Goal: Task Accomplishment & Management: Complete application form

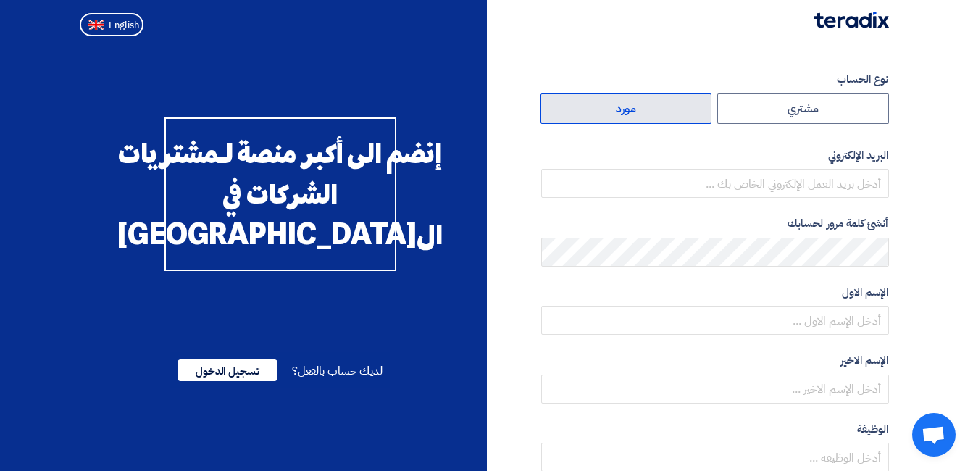
click at [595, 106] on label "مورد" at bounding box center [626, 108] width 172 height 30
click at [595, 106] on input "مورد" at bounding box center [626, 108] width 170 height 29
radio input "true"
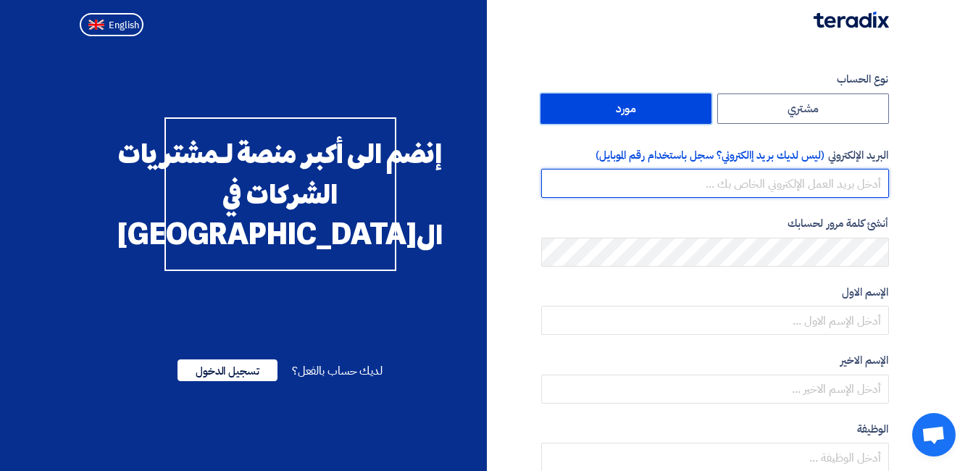
click at [663, 181] on input "email" at bounding box center [715, 183] width 348 height 29
type input "[EMAIL_ADDRESS][DOMAIN_NAME]"
drag, startPoint x: 714, startPoint y: 183, endPoint x: 880, endPoint y: 179, distance: 165.9
click at [880, 179] on input "[EMAIL_ADDRESS][DOMAIN_NAME]" at bounding box center [715, 183] width 348 height 29
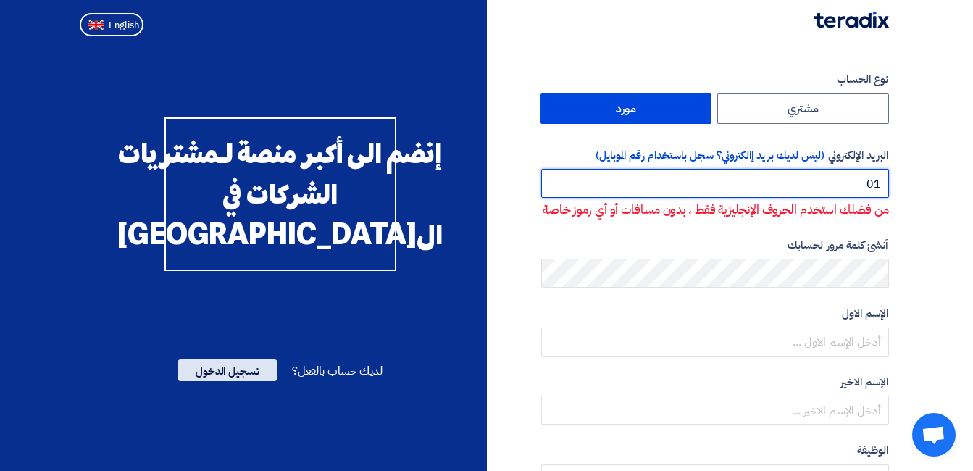
type input "0"
type input "U"
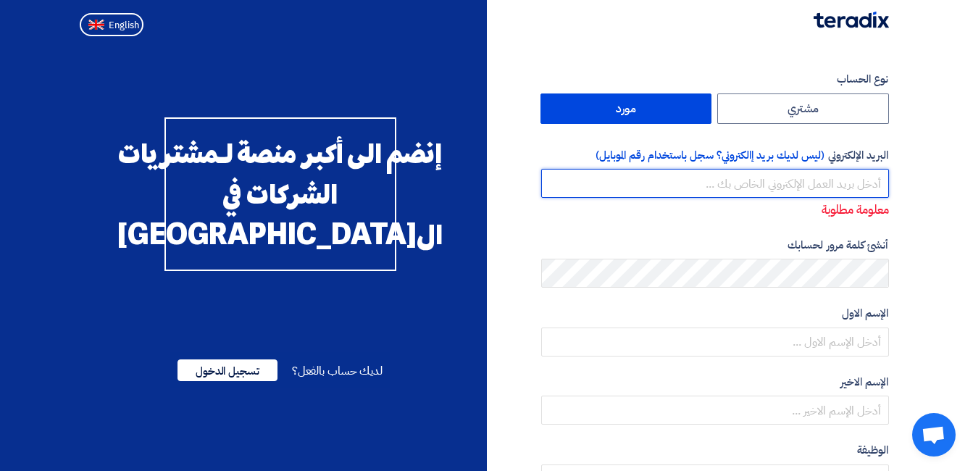
type input "U"
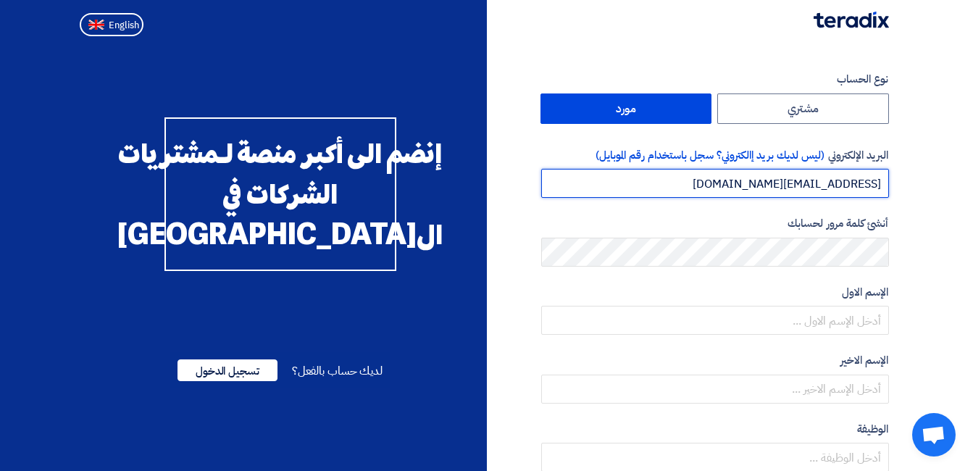
type input "[EMAIL_ADDRESS][DOMAIN_NAME]"
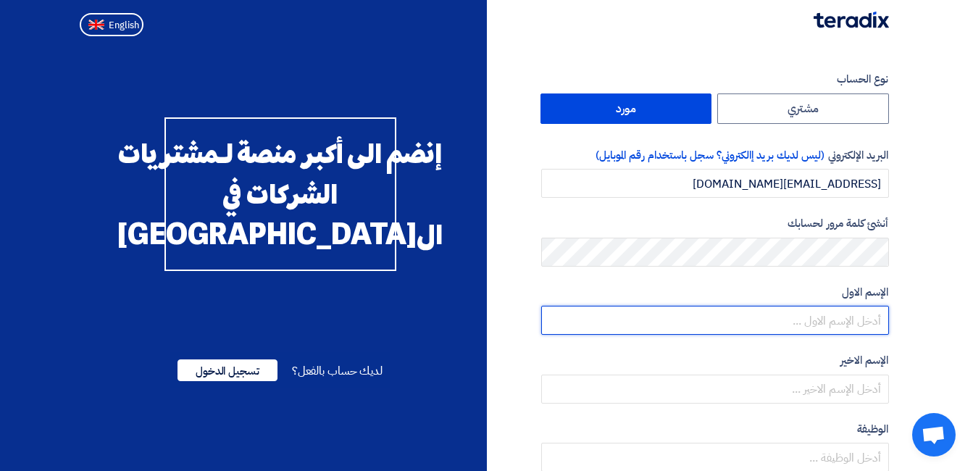
click at [739, 322] on input "text" at bounding box center [715, 320] width 348 height 29
type input "يونيتد"
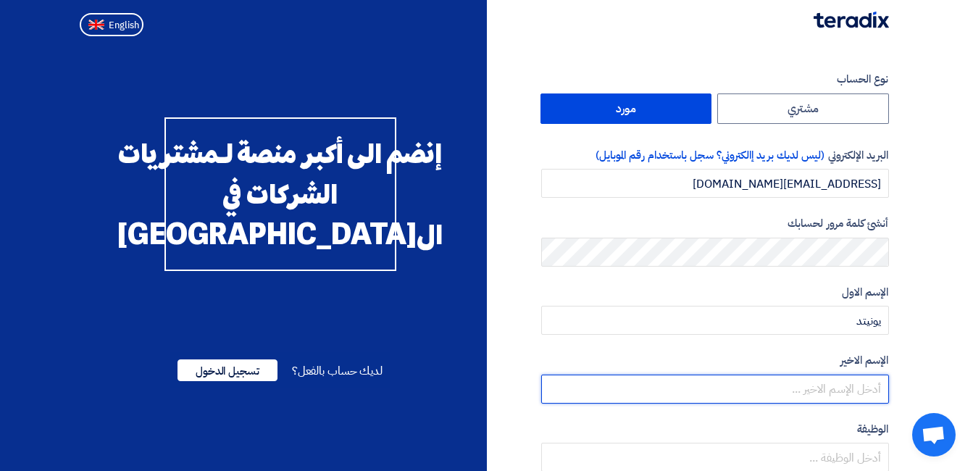
click at [873, 391] on input "text" at bounding box center [715, 388] width 348 height 29
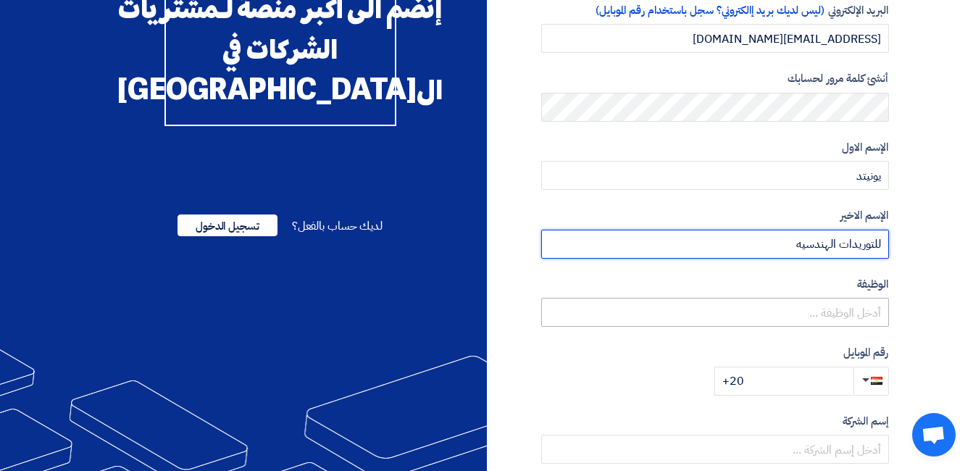
type input "للتوريدات الهندسيه"
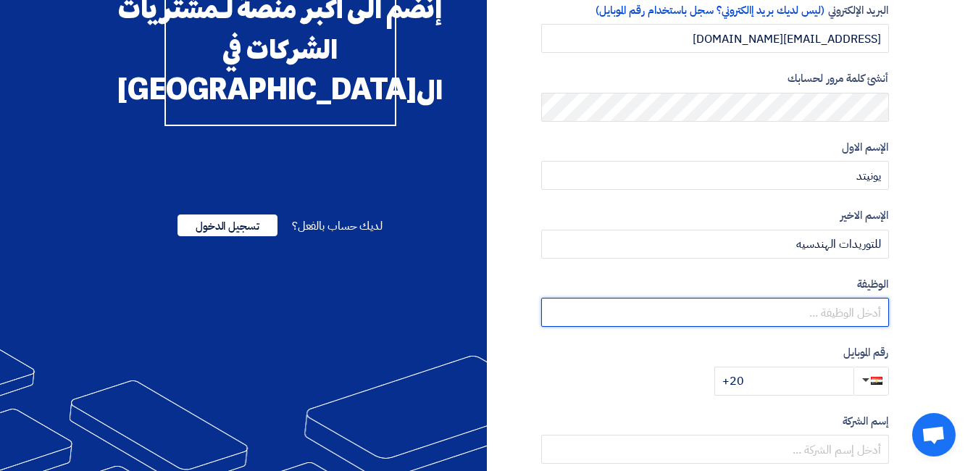
click at [763, 316] on input "text" at bounding box center [715, 312] width 348 height 29
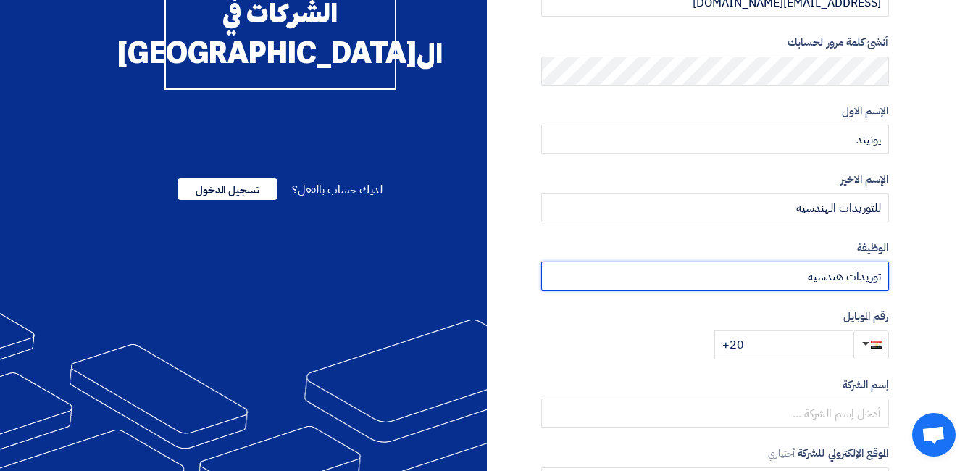
scroll to position [217, 0]
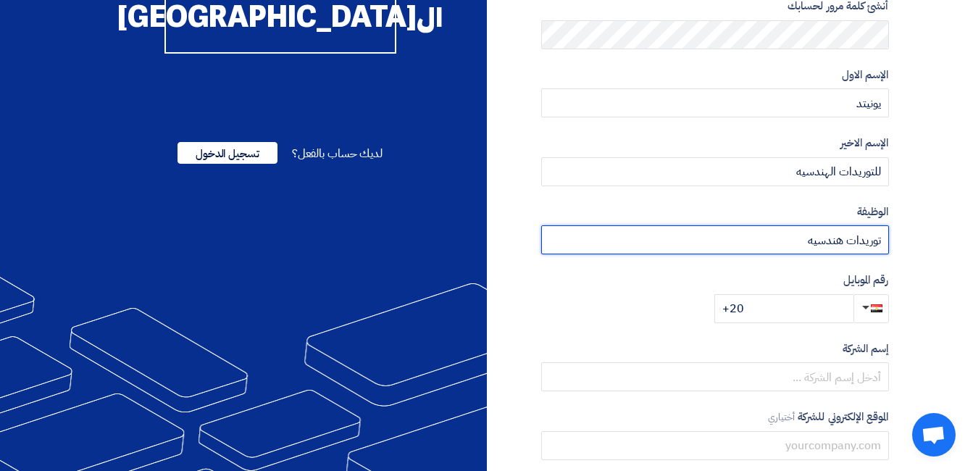
type input "توريدات هندسيه"
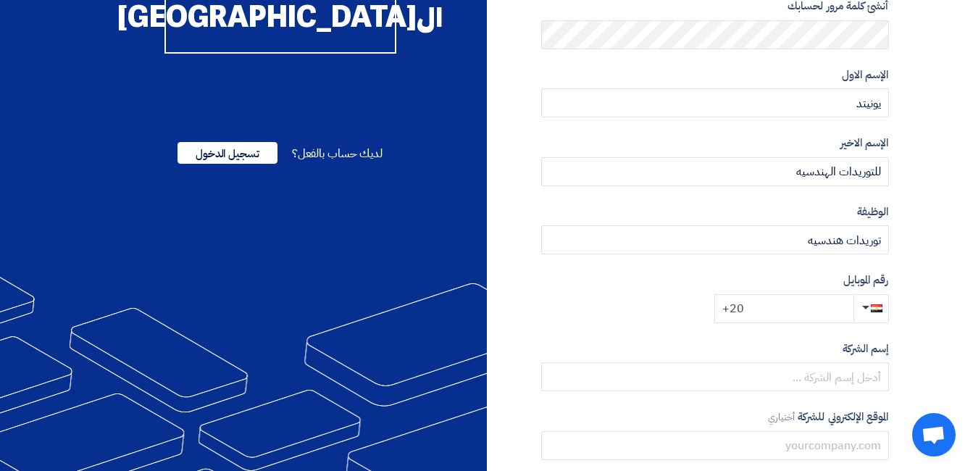
click at [750, 310] on input "+20" at bounding box center [783, 308] width 139 height 29
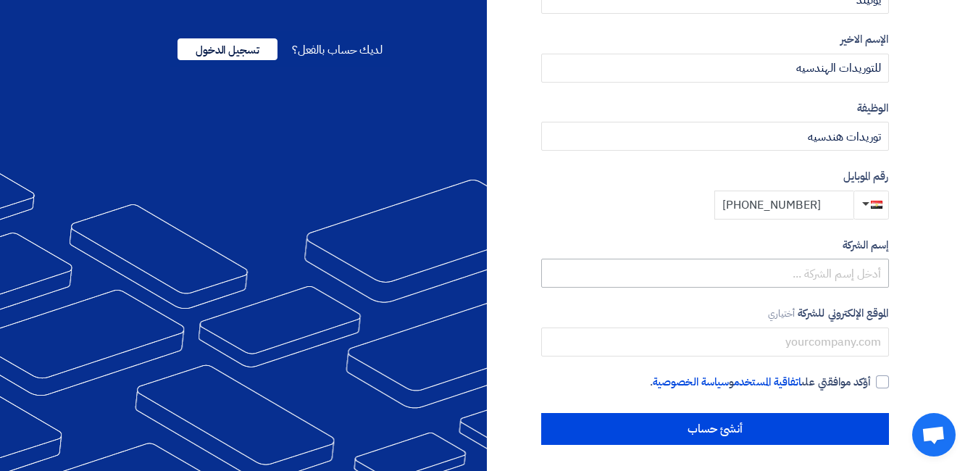
scroll to position [324, 0]
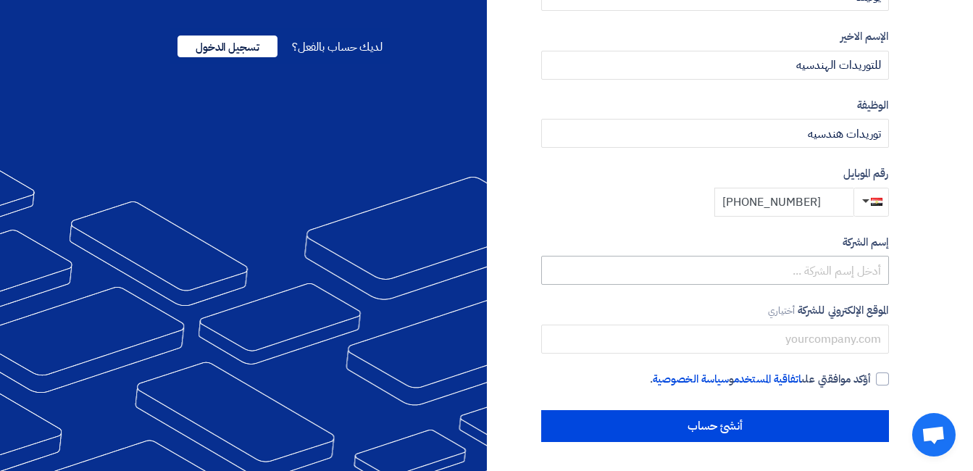
type input "[PHONE_NUMBER]"
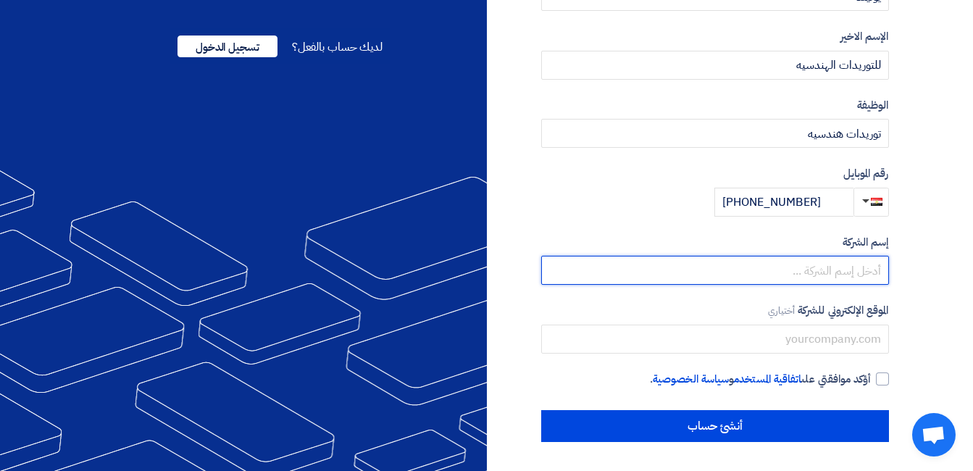
click at [764, 267] on input "text" at bounding box center [715, 270] width 348 height 29
type input "يونيتد للتوريدات الهندسيه"
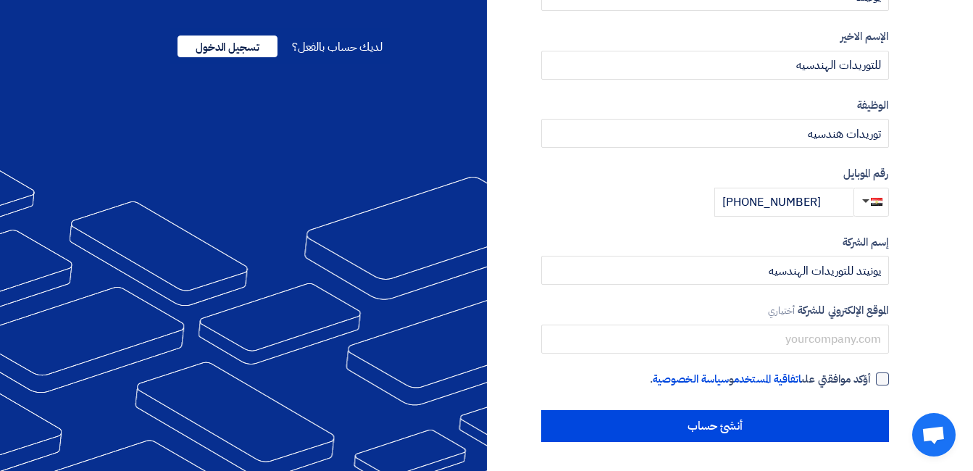
click at [879, 378] on div at bounding box center [882, 378] width 13 height 13
click at [871, 378] on input "أؤكد موافقتي على اتفاقية المستخدم و سياسة الخصوصية ." at bounding box center [698, 385] width 348 height 29
checkbox input "true"
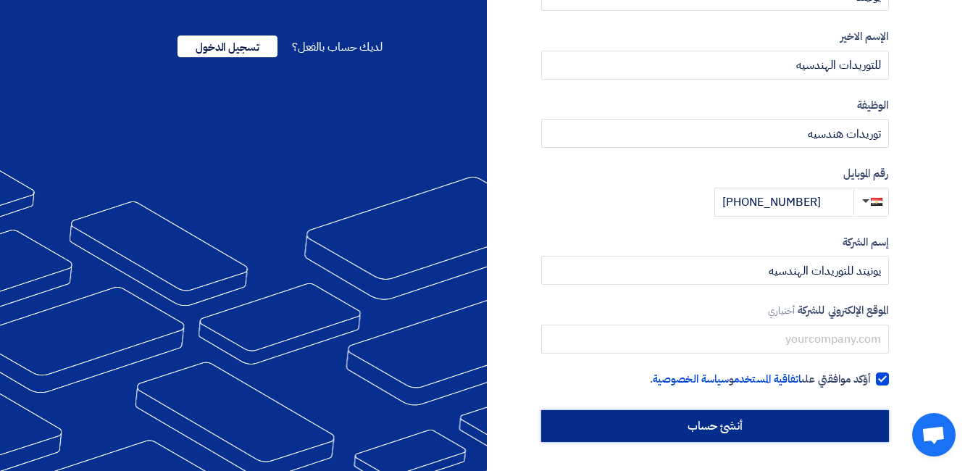
click at [688, 427] on input "أنشئ حساب" at bounding box center [715, 426] width 348 height 32
